Goal: Contribute content: Contribute content

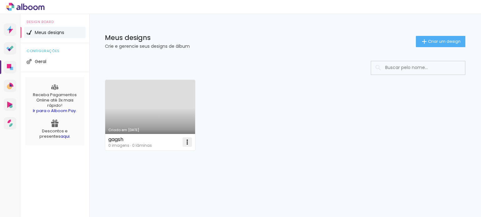
click at [189, 141] on iron-icon at bounding box center [187, 143] width 8 height 8
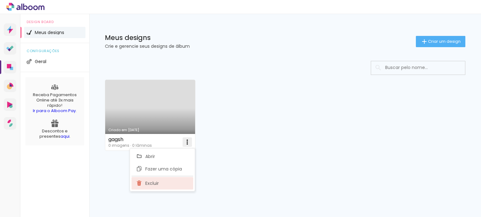
click at [155, 182] on span "Excluir" at bounding box center [151, 183] width 13 height 4
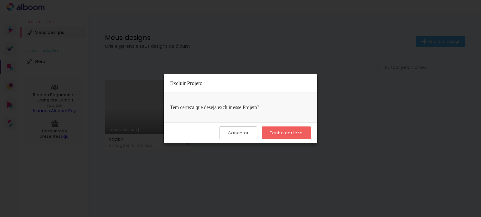
click at [0, 0] on slot "Tenho certeza" at bounding box center [0, 0] width 0 height 0
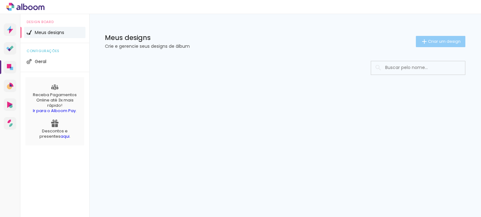
click at [447, 40] on span "Criar um design" at bounding box center [444, 41] width 33 height 4
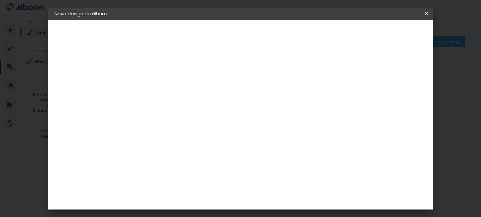
click at [157, 82] on input at bounding box center [157, 84] width 0 height 10
type input "Agatha 28"
type paper-input "Agatha 28"
click at [0, 0] on slot "Avançar" at bounding box center [0, 0] width 0 height 0
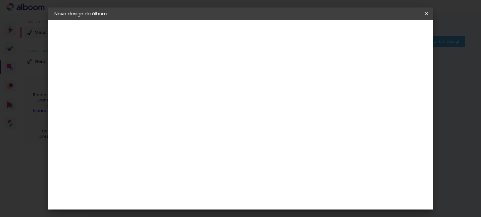
click at [172, 192] on div "Hibener" at bounding box center [161, 194] width 19 height 5
click at [274, 37] on paper-button "Avançar" at bounding box center [258, 33] width 31 height 11
click at [189, 105] on iron-icon at bounding box center [185, 109] width 8 height 8
click at [0, 0] on slot "Slim" at bounding box center [0, 0] width 0 height 0
type input "Slim"
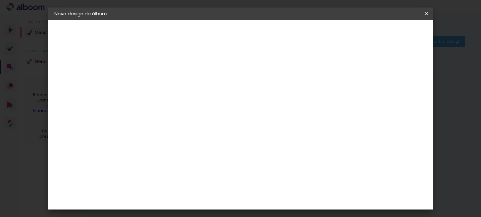
scroll to position [92, 0]
click at [222, 145] on span "15 × 15 cm" at bounding box center [210, 151] width 23 height 13
click at [0, 0] on slot "Avançar" at bounding box center [0, 0] width 0 height 0
click at [304, 32] on span "Iniciar design" at bounding box center [290, 35] width 28 height 9
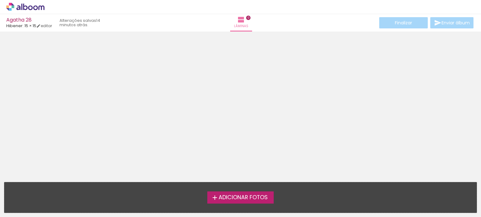
click at [230, 200] on span "Adicionar Fotos" at bounding box center [242, 198] width 49 height 6
click at [0, 0] on input "file" at bounding box center [0, 0] width 0 height 0
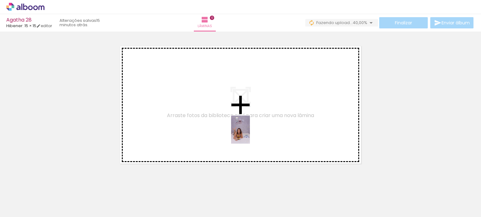
drag, startPoint x: 138, startPoint y: 201, endPoint x: 253, endPoint y: 133, distance: 133.7
click at [253, 133] on quentale-workspace at bounding box center [240, 108] width 481 height 217
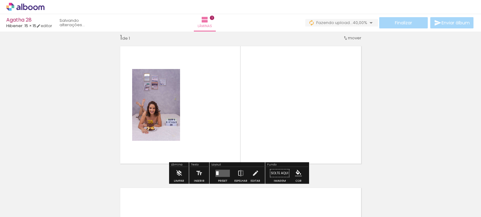
scroll to position [8, 0]
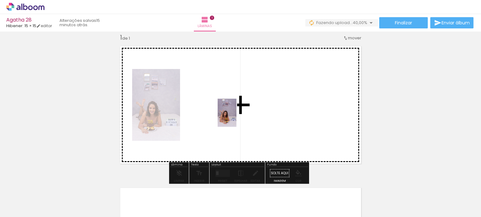
drag, startPoint x: 179, startPoint y: 197, endPoint x: 237, endPoint y: 117, distance: 99.3
click at [237, 117] on quentale-workspace at bounding box center [240, 108] width 481 height 217
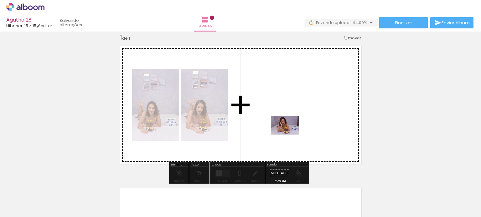
drag, startPoint x: 277, startPoint y: 201, endPoint x: 289, endPoint y: 133, distance: 69.4
click at [289, 133] on quentale-workspace at bounding box center [240, 108] width 481 height 217
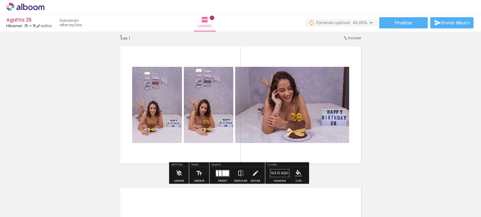
click at [222, 173] on div at bounding box center [225, 174] width 7 height 6
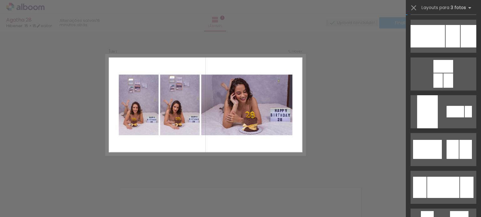
scroll to position [0, 0]
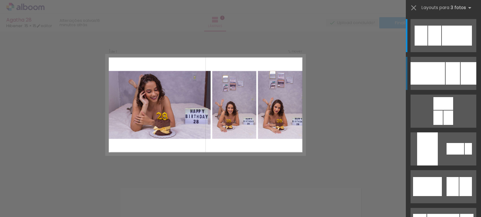
click at [443, 62] on quentale-layouter at bounding box center [443, 73] width 66 height 33
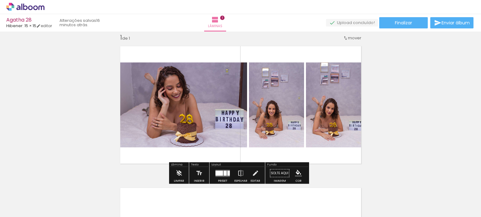
click at [330, 93] on quentale-photo at bounding box center [335, 105] width 59 height 85
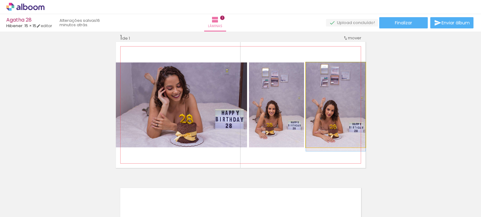
drag, startPoint x: 330, startPoint y: 105, endPoint x: 323, endPoint y: 107, distance: 7.4
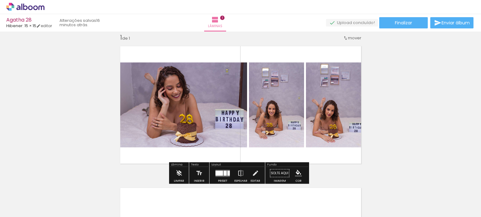
click at [416, 101] on div "Inserir lâmina 1 de 1" at bounding box center [240, 168] width 481 height 284
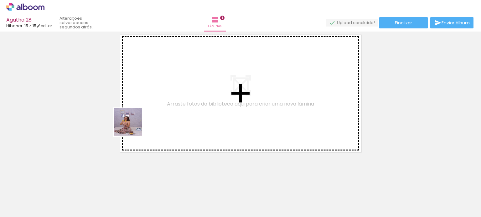
drag, startPoint x: 67, startPoint y: 195, endPoint x: 140, endPoint y: 117, distance: 106.7
click at [140, 117] on quentale-workspace at bounding box center [240, 108] width 481 height 217
